Goal: Check status: Check status

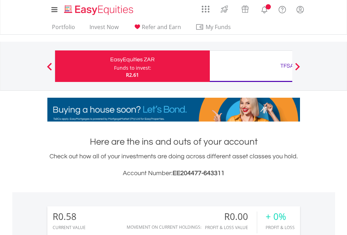
scroll to position [67, 110]
click at [114, 66] on div "Funds to invest:" at bounding box center [132, 67] width 37 height 7
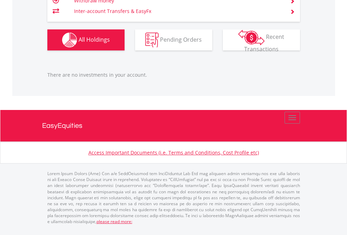
scroll to position [67, 110]
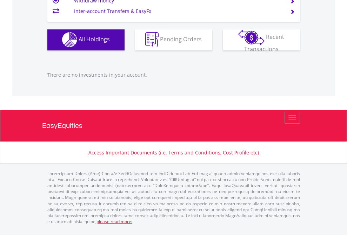
scroll to position [694, 0]
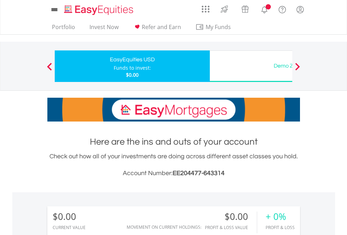
scroll to position [521, 0]
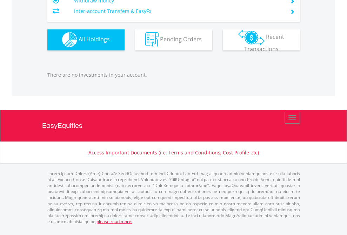
scroll to position [694, 0]
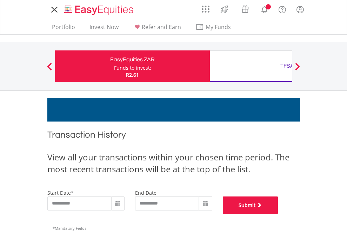
click at [278, 214] on button "Submit" at bounding box center [250, 206] width 55 height 18
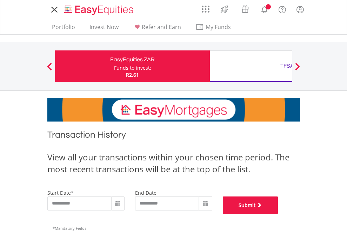
scroll to position [284, 0]
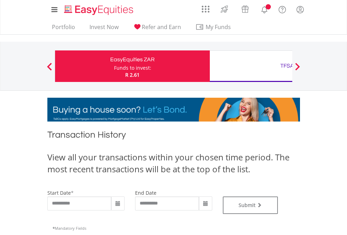
click at [251, 66] on div "TFSA" at bounding box center [287, 66] width 146 height 10
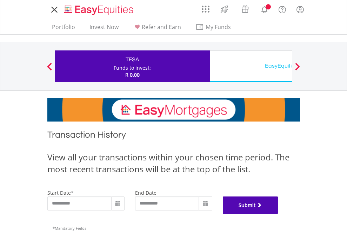
click at [278, 214] on button "Submit" at bounding box center [250, 206] width 55 height 18
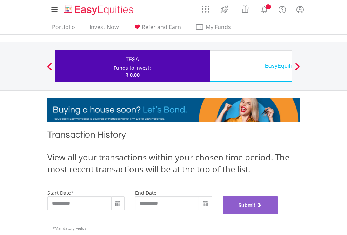
scroll to position [284, 0]
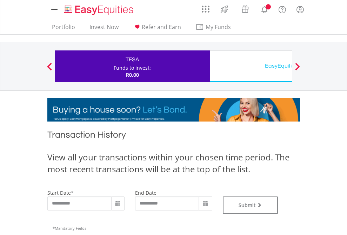
click at [251, 66] on div "EasyEquities USD" at bounding box center [287, 66] width 146 height 10
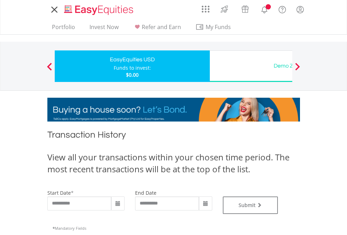
type input "**********"
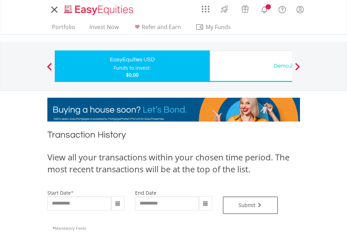
type input "**********"
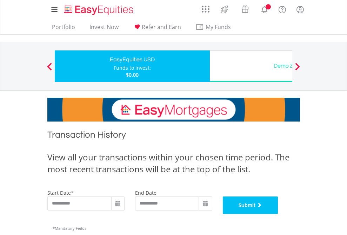
click at [278, 214] on button "Submit" at bounding box center [250, 206] width 55 height 18
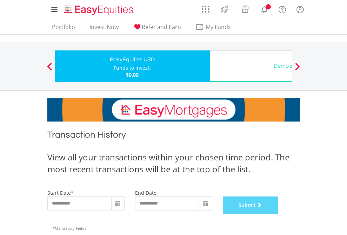
scroll to position [284, 0]
